Goal: Information Seeking & Learning: Learn about a topic

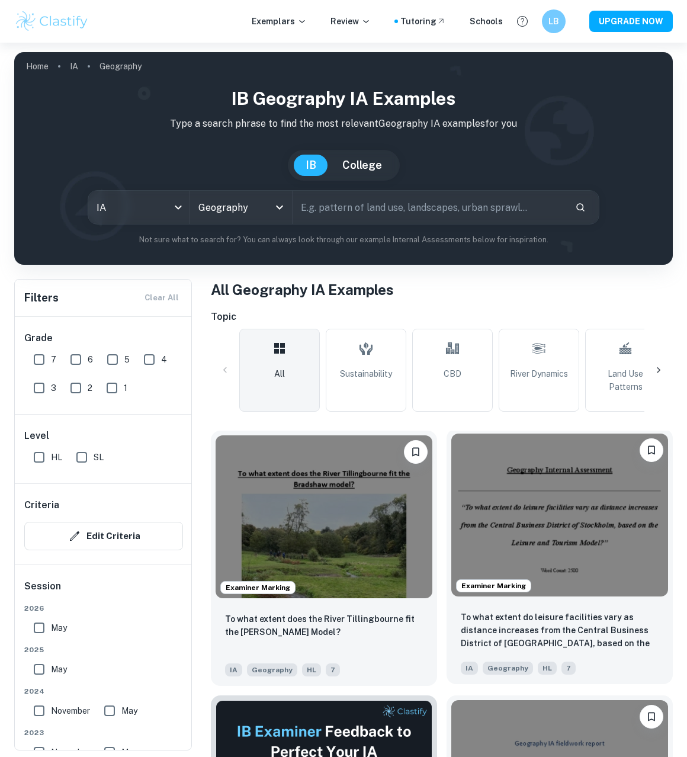
click at [496, 498] on img at bounding box center [559, 515] width 217 height 163
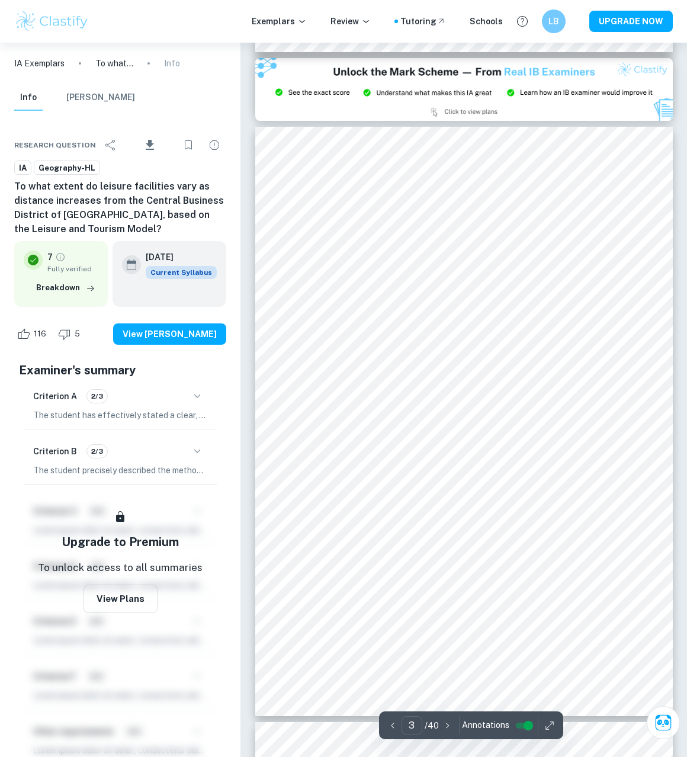
scroll to position [1244, 0]
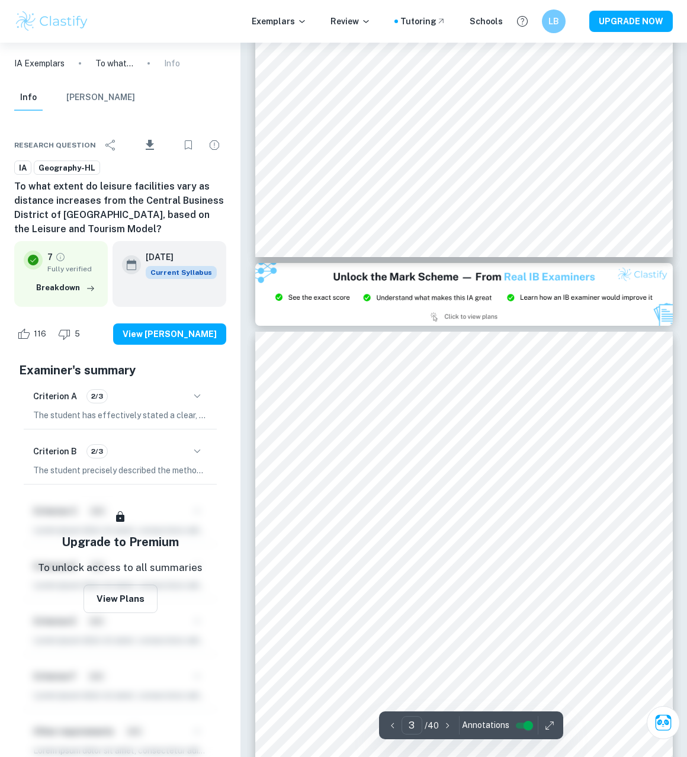
type input "2"
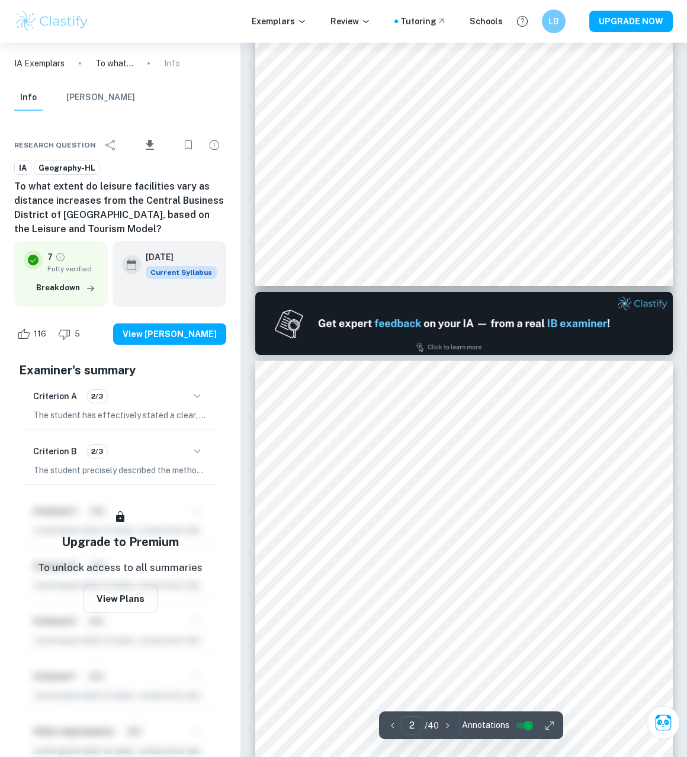
scroll to position [355, 0]
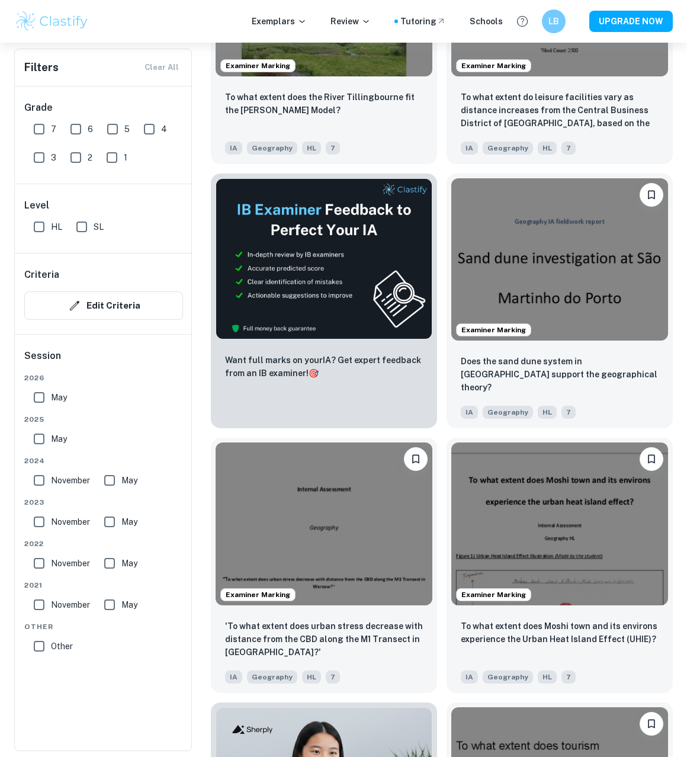
scroll to position [592, 0]
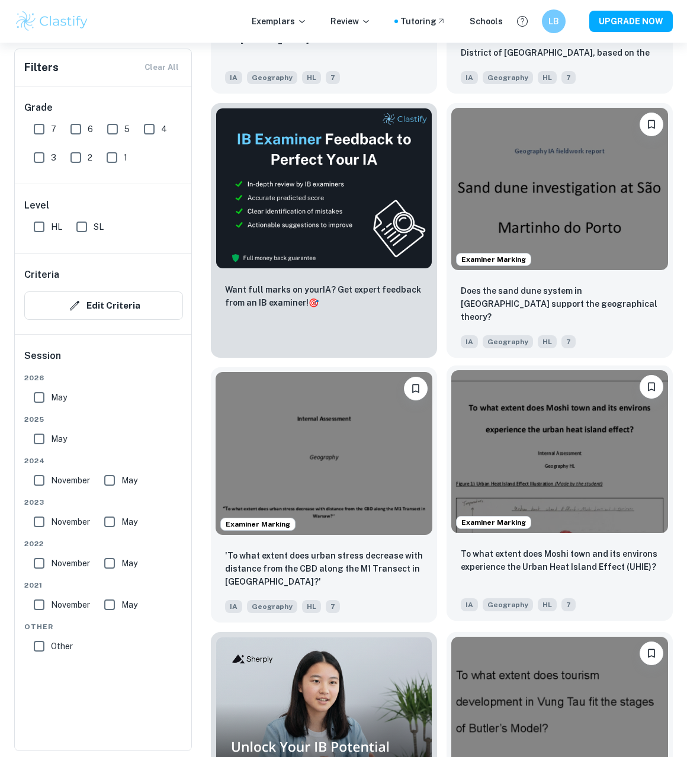
click at [549, 429] on img at bounding box center [559, 451] width 217 height 163
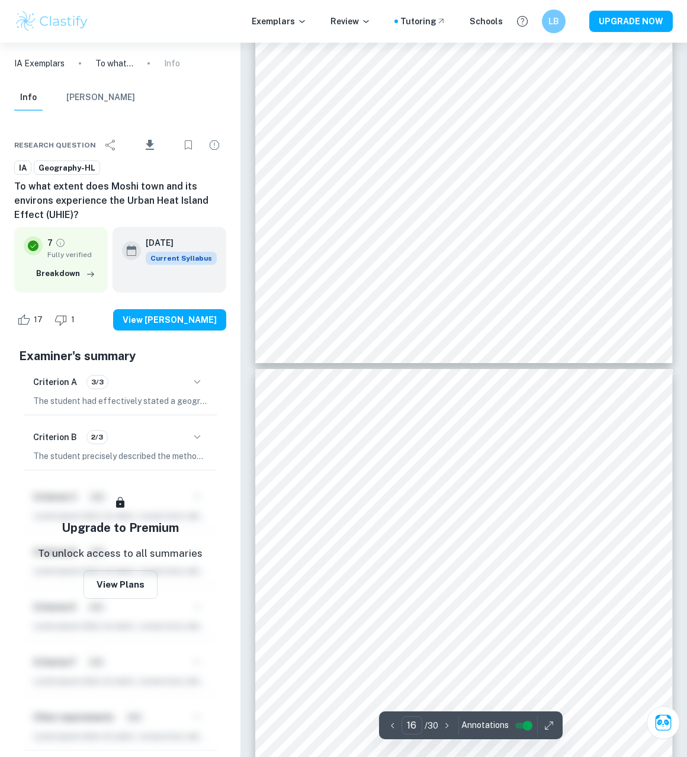
scroll to position [8173, 0]
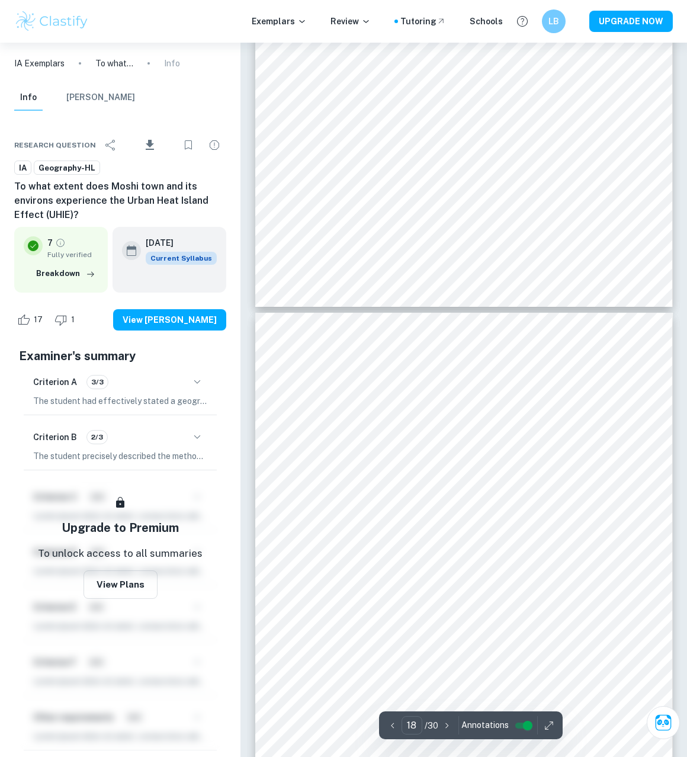
type input "17"
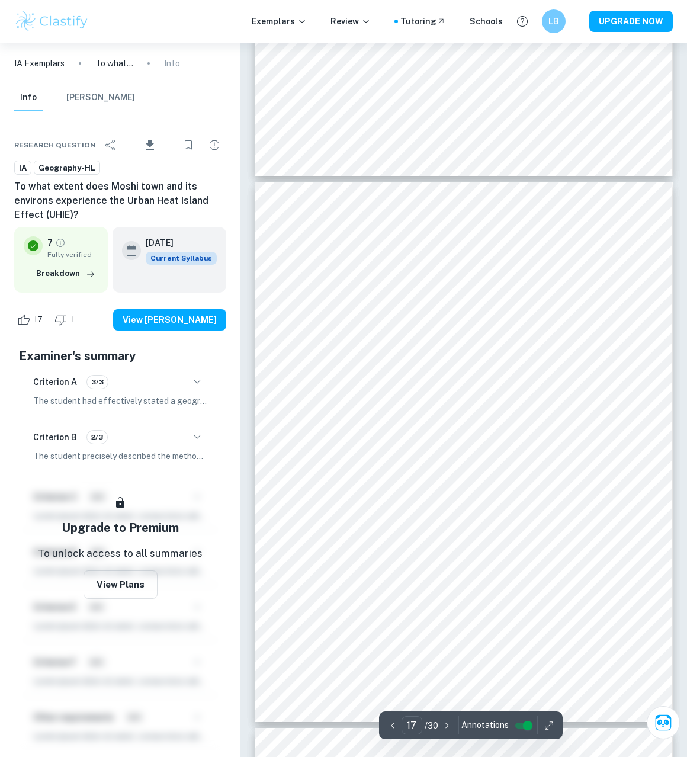
scroll to position [8943, 0]
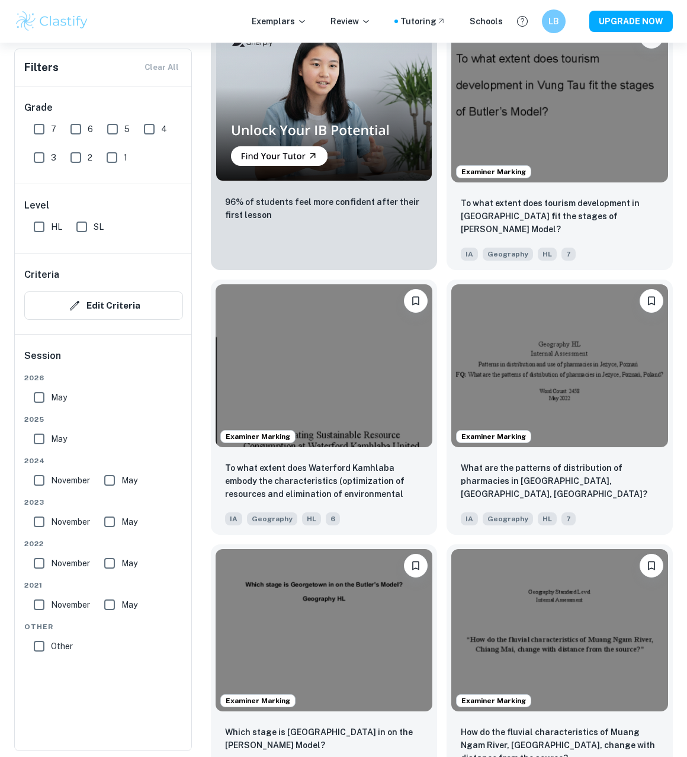
scroll to position [1244, 0]
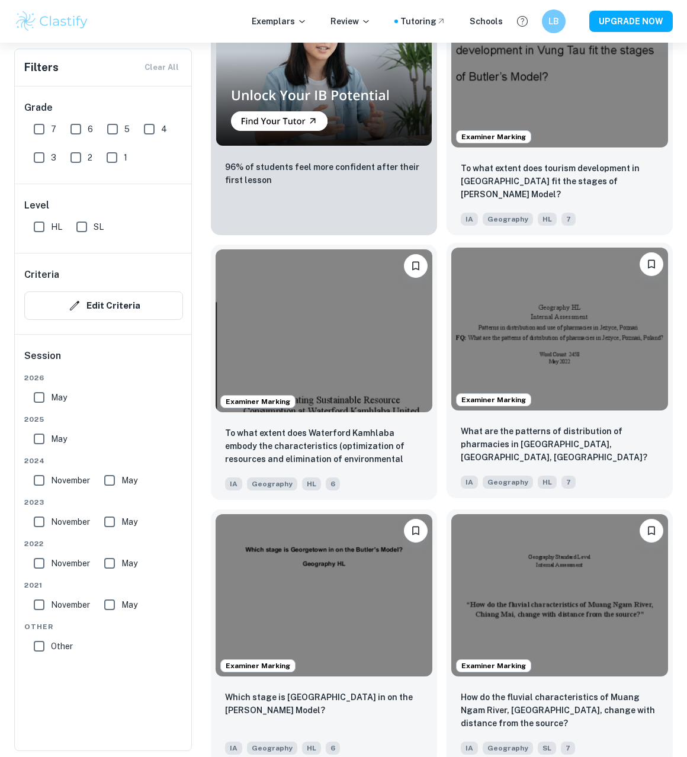
click at [501, 331] on img at bounding box center [559, 329] width 217 height 163
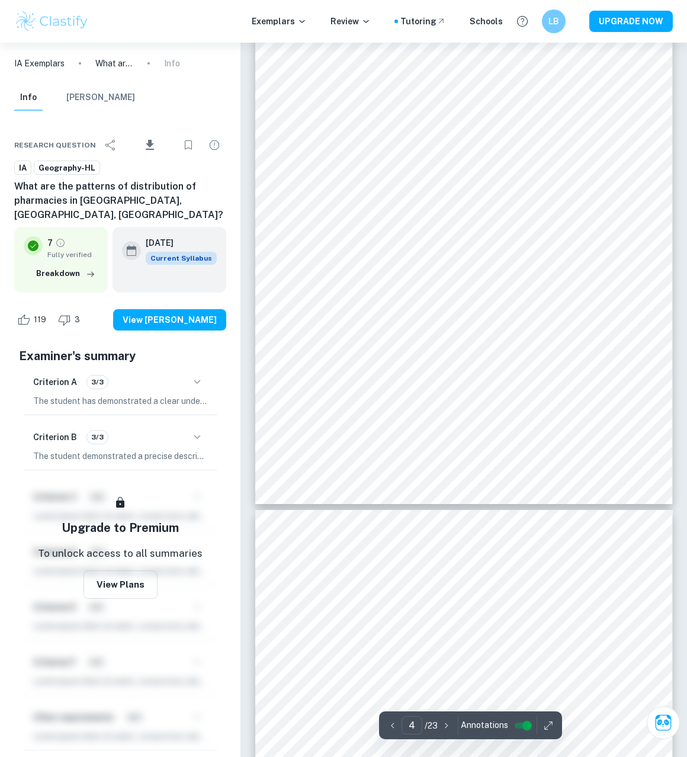
scroll to position [1895, 0]
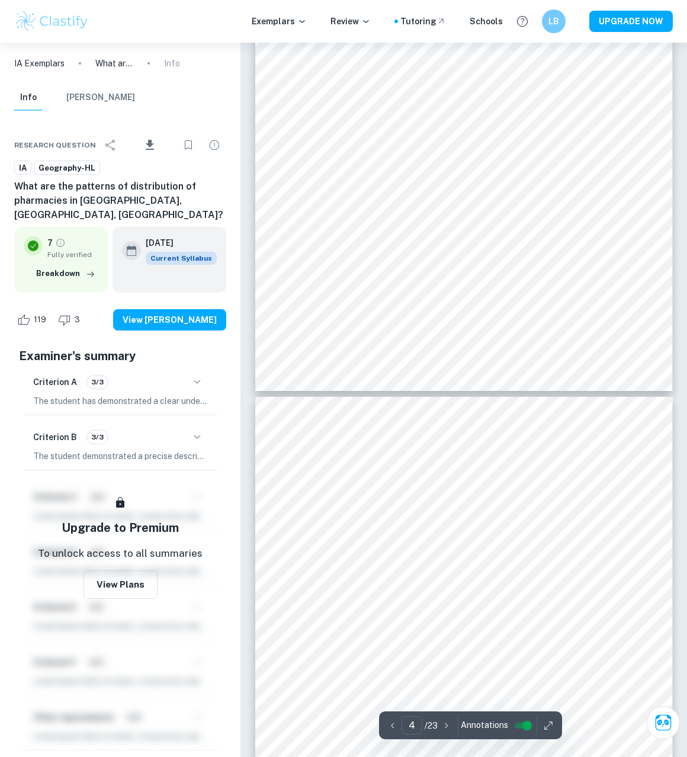
type input "3"
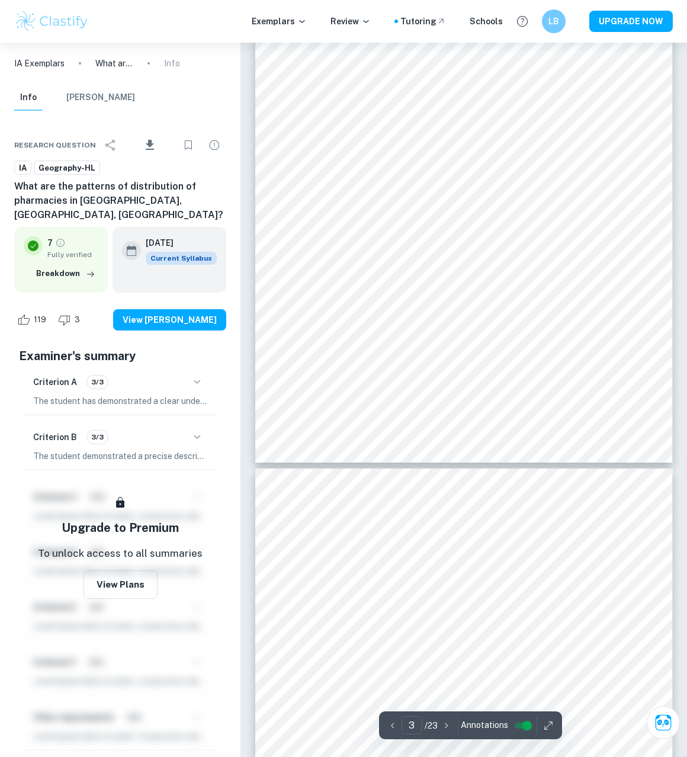
scroll to position [1066, 0]
